Goal: Register for event/course

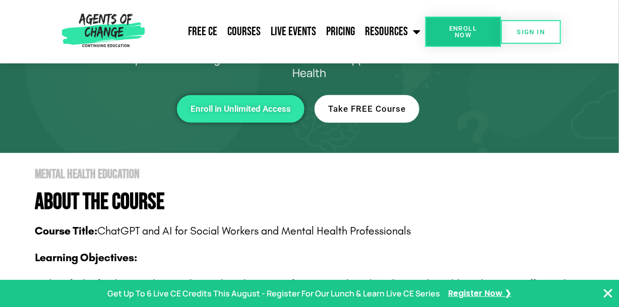
scroll to position [151, 0]
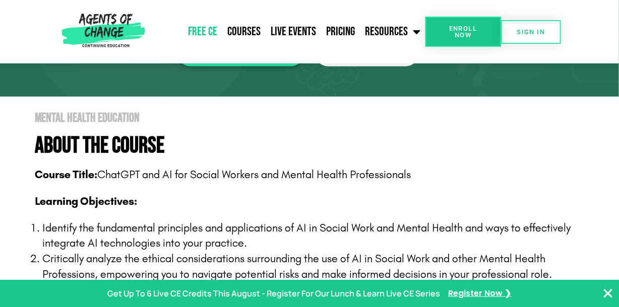
click at [209, 30] on link "Free CE" at bounding box center [202, 31] width 39 height 25
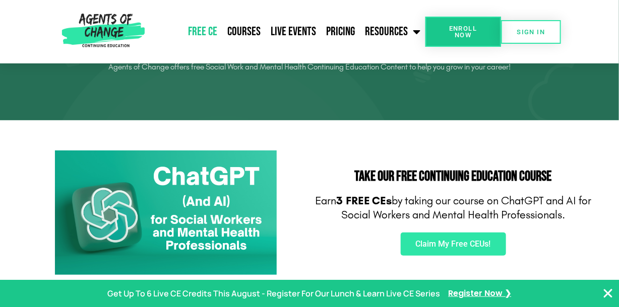
scroll to position [101, 0]
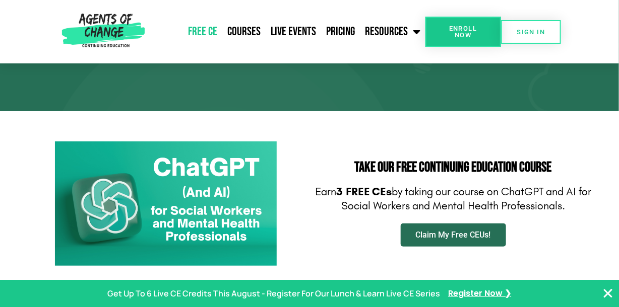
click at [459, 235] on span "Claim My Free CEUs!" at bounding box center [453, 235] width 75 height 8
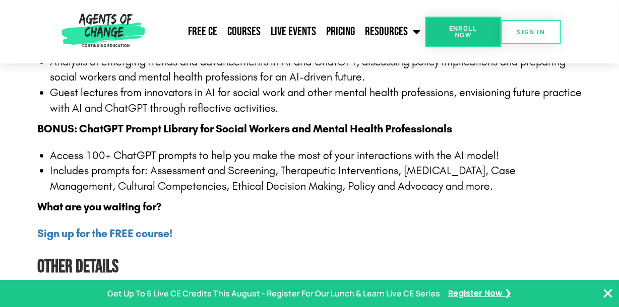
scroll to position [1310, 0]
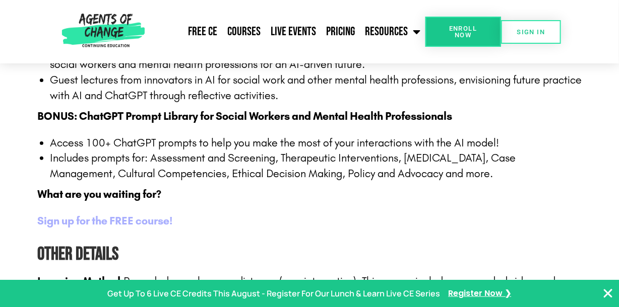
click at [132, 225] on b "Sign up for the FREE course!" at bounding box center [104, 221] width 135 height 13
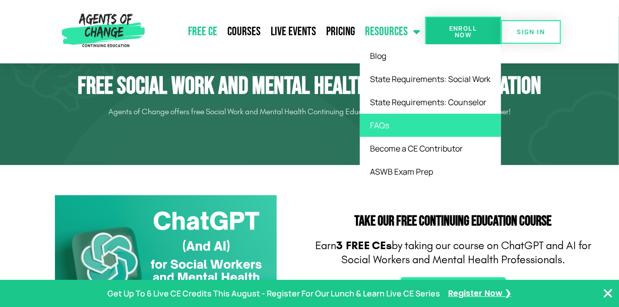
scroll to position [46, 0]
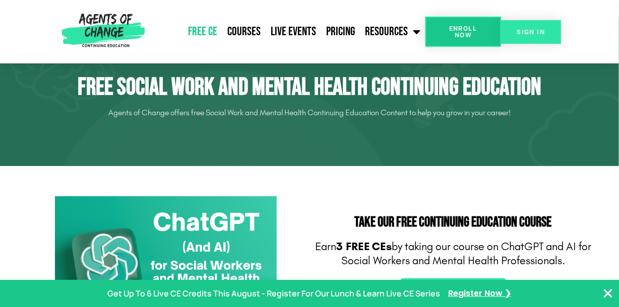
click at [531, 34] on span "SIGN IN" at bounding box center [531, 32] width 28 height 7
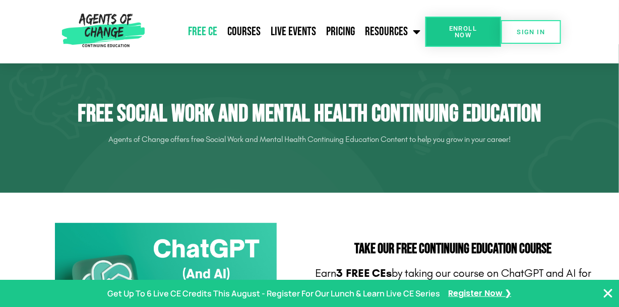
scroll to position [18, 0]
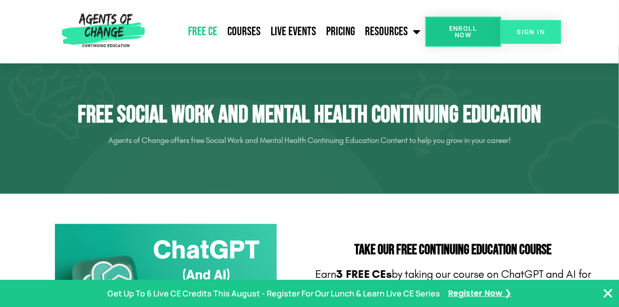
click at [538, 26] on link "SIGN IN" at bounding box center [531, 32] width 60 height 24
